Goal: Task Accomplishment & Management: Manage account settings

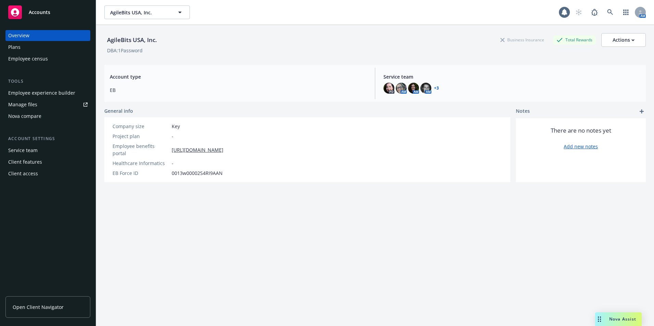
click at [51, 309] on span "Open Client Navigator" at bounding box center [38, 307] width 51 height 7
click at [61, 108] on link "Manage files" at bounding box center [47, 104] width 85 height 11
click at [45, 106] on link "Manage files" at bounding box center [47, 104] width 85 height 11
click at [34, 96] on div "Employee experience builder" at bounding box center [41, 93] width 67 height 11
click at [50, 105] on link "Manage files" at bounding box center [47, 104] width 85 height 11
